Goal: Navigation & Orientation: Find specific page/section

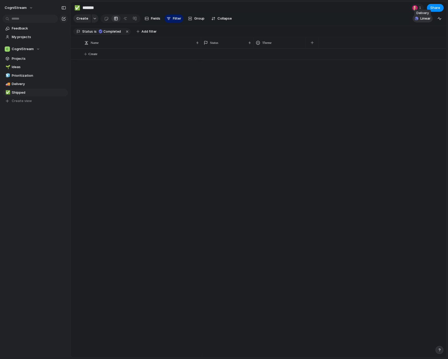
click at [420, 22] on button "Linear" at bounding box center [423, 19] width 20 height 8
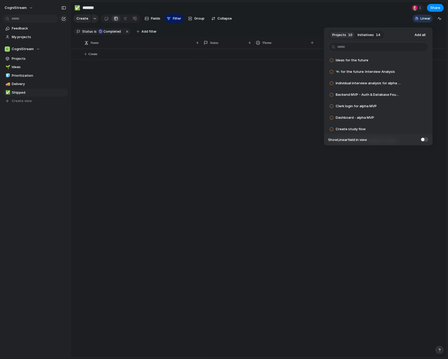
click at [396, 13] on div "Projects 10 Initiatives 14 Add all Ideas for the future Add 🛰️ for the future: …" at bounding box center [224, 179] width 448 height 359
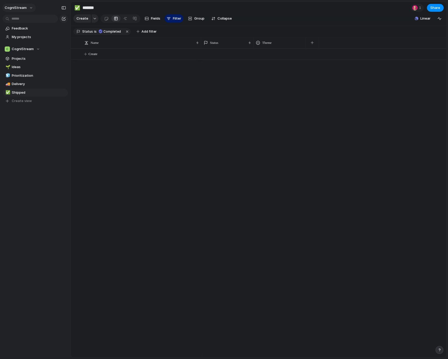
click at [23, 7] on span "CogniStream" at bounding box center [16, 7] width 22 height 5
click at [22, 21] on span "Settings" at bounding box center [19, 19] width 14 height 5
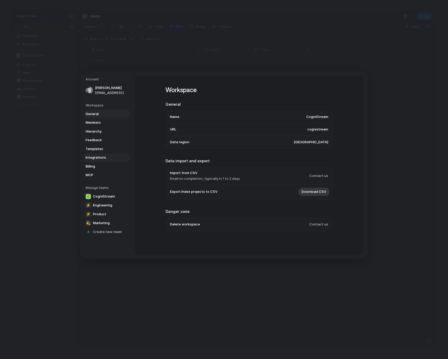
click at [94, 154] on link "Integrations" at bounding box center [106, 158] width 45 height 8
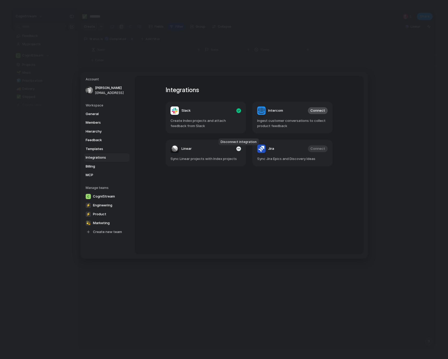
click at [238, 150] on div "button" at bounding box center [238, 149] width 5 height 5
click at [240, 114] on article "Slack Create Index projects and attach feedback from Slack" at bounding box center [206, 118] width 80 height 32
click at [238, 111] on div "button" at bounding box center [238, 110] width 5 height 5
click at [104, 203] on span "Engineering" at bounding box center [102, 205] width 19 height 5
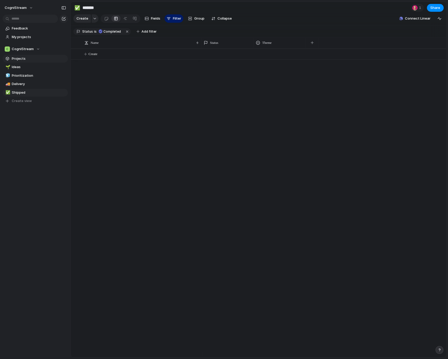
click at [25, 60] on span "Projects" at bounding box center [39, 58] width 54 height 5
